Goal: Transaction & Acquisition: Purchase product/service

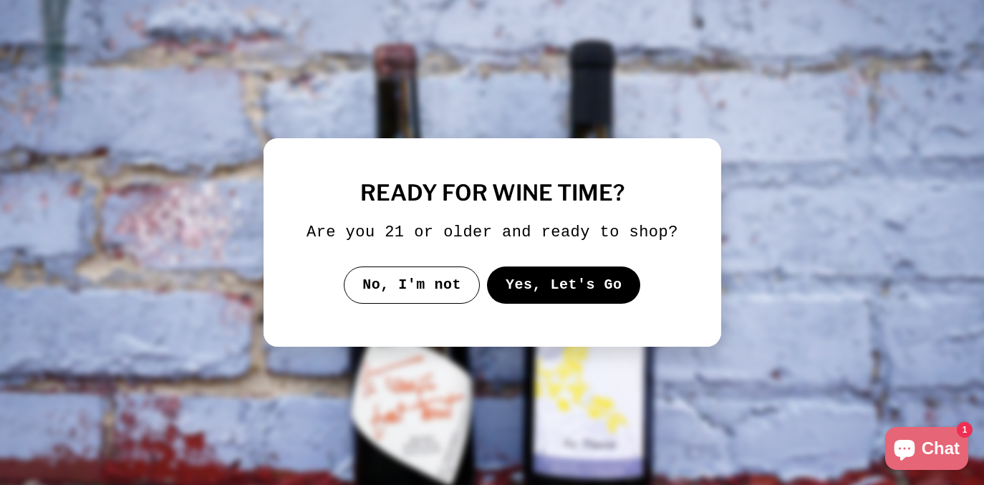
click at [434, 295] on button "No, I'm not" at bounding box center [412, 285] width 136 height 37
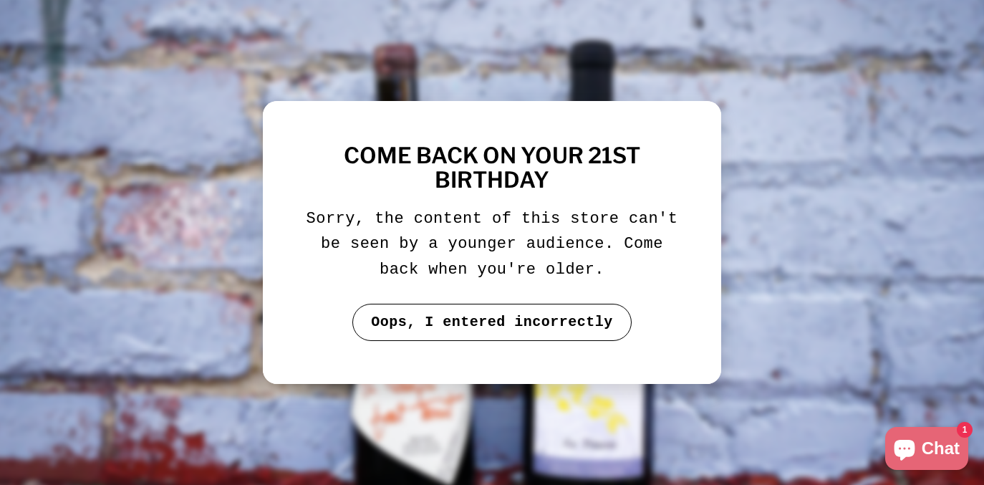
click at [522, 322] on button "Oops, I entered incorrectly" at bounding box center [492, 322] width 279 height 37
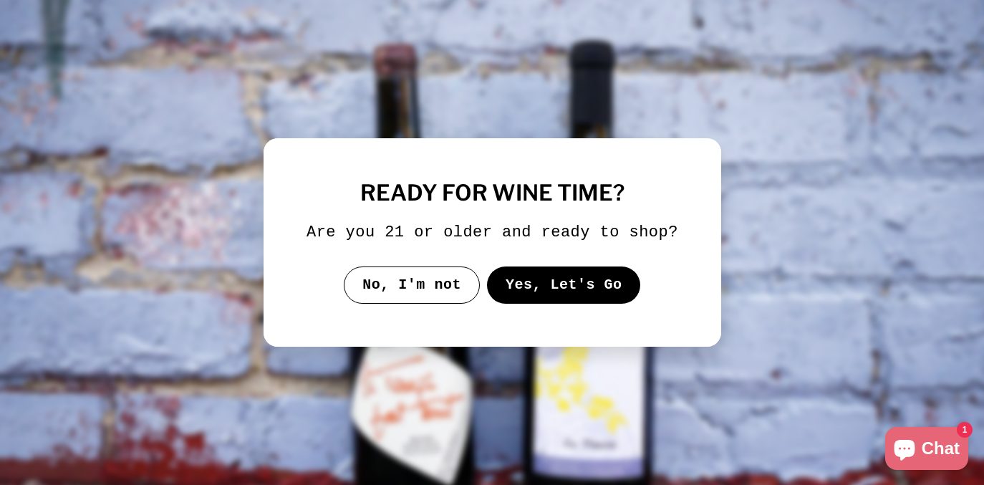
click at [577, 302] on button "Yes, Let's Go" at bounding box center [563, 285] width 154 height 37
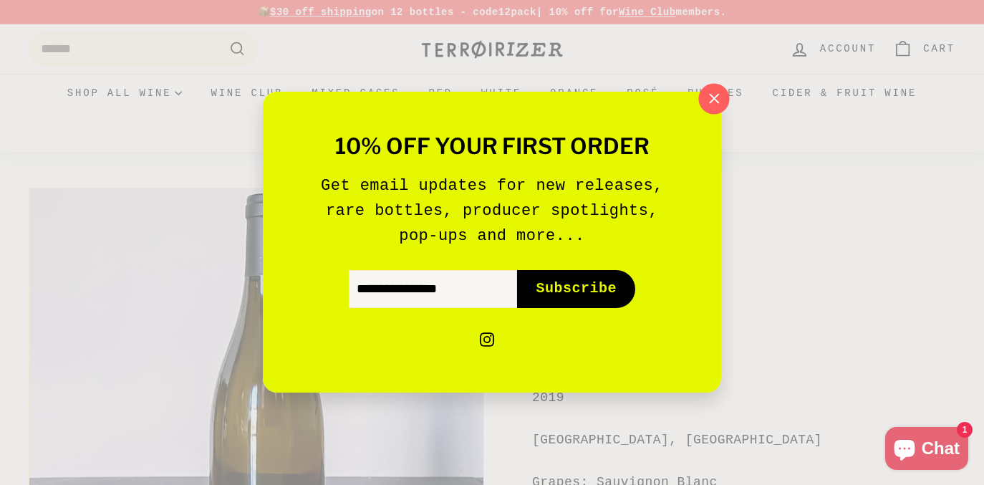
click at [720, 97] on icon "button" at bounding box center [714, 98] width 21 height 21
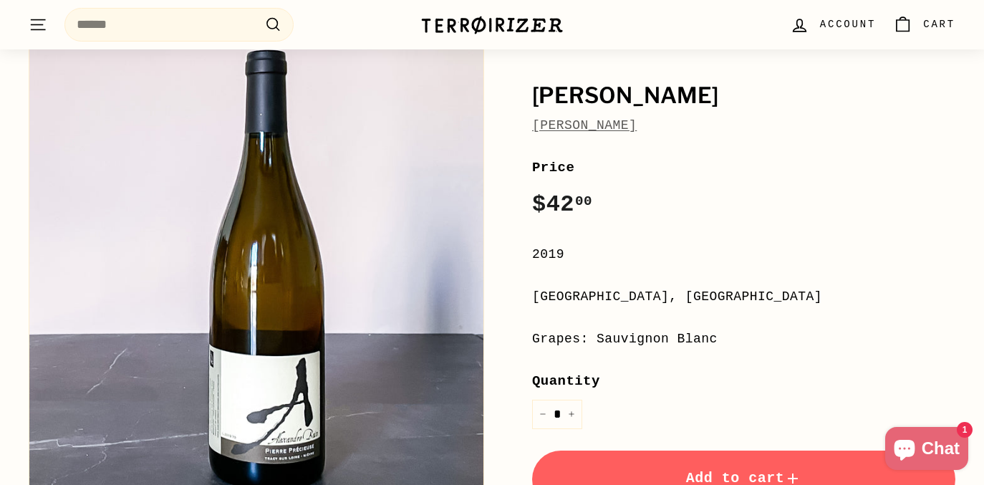
scroll to position [136, 0]
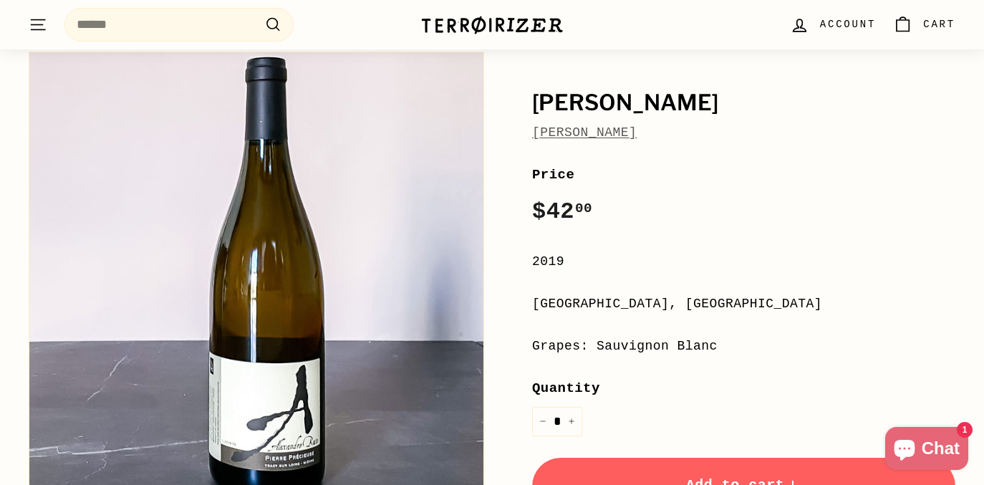
click at [354, 256] on button "Zoom" at bounding box center [256, 279] width 454 height 454
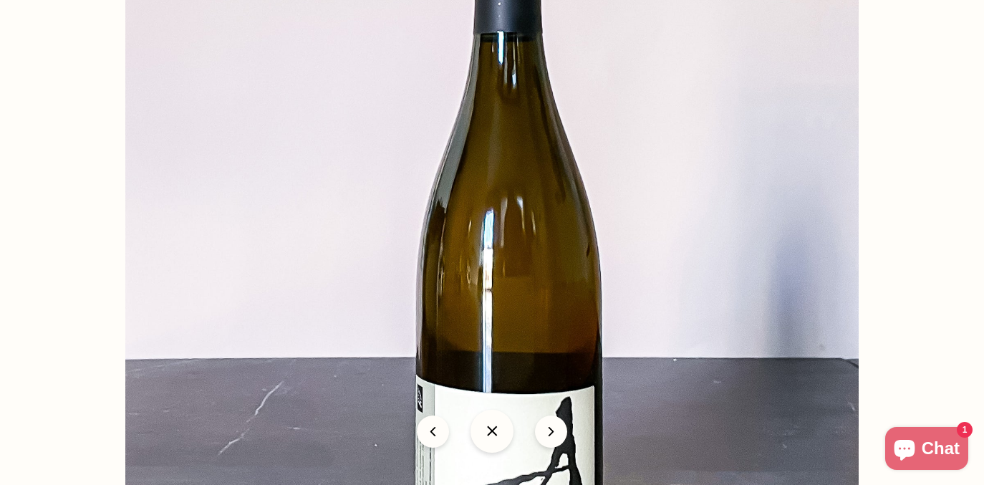
click at [430, 264] on img at bounding box center [492, 259] width 734 height 734
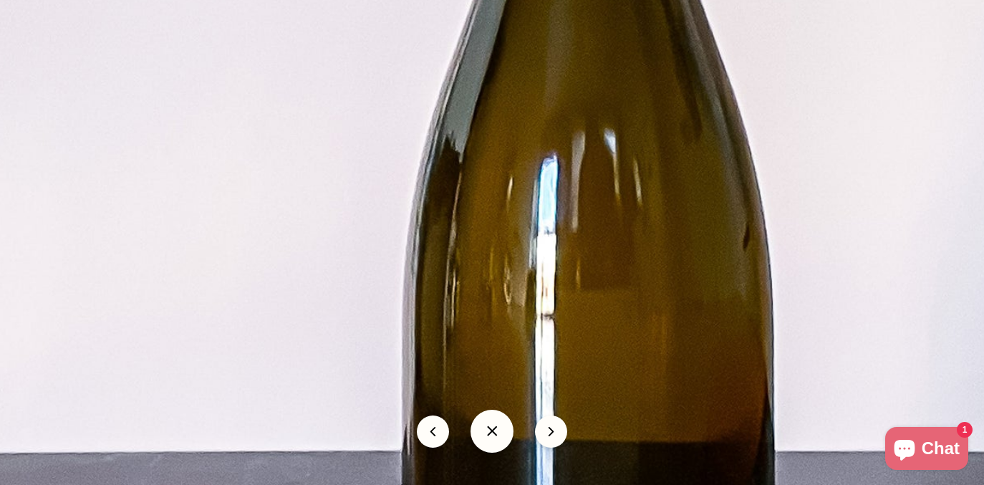
click at [430, 264] on img at bounding box center [554, 253] width 1467 height 1467
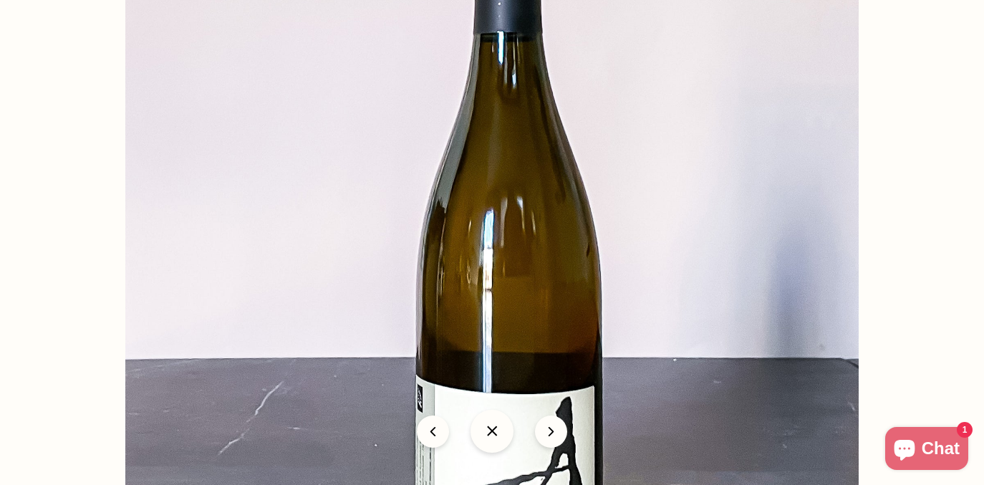
click at [488, 426] on button at bounding box center [492, 431] width 43 height 43
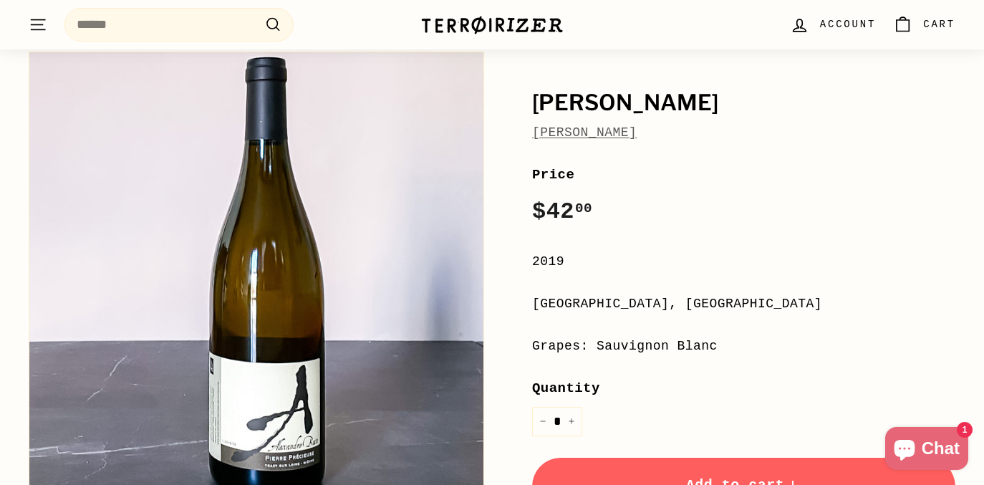
click at [375, 255] on button "Zoom" at bounding box center [256, 279] width 454 height 454
